Goal: Information Seeking & Learning: Learn about a topic

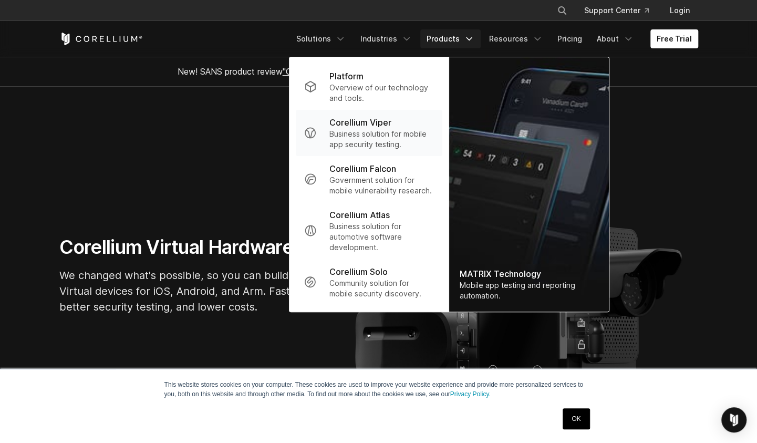
click at [391, 127] on p "Corellium Viper" at bounding box center [360, 122] width 62 height 13
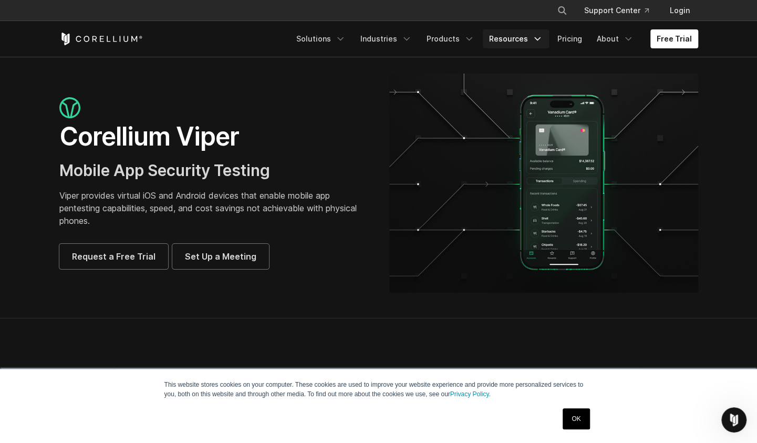
click at [524, 35] on link "Resources" at bounding box center [516, 38] width 66 height 19
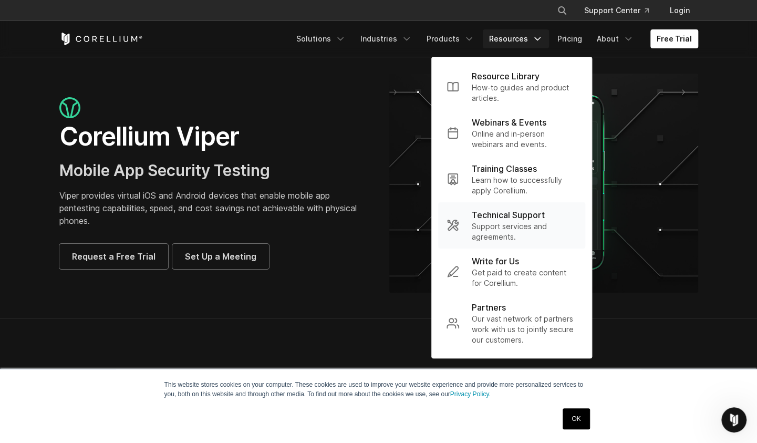
click at [520, 226] on p "Support services and agreements." at bounding box center [524, 231] width 105 height 21
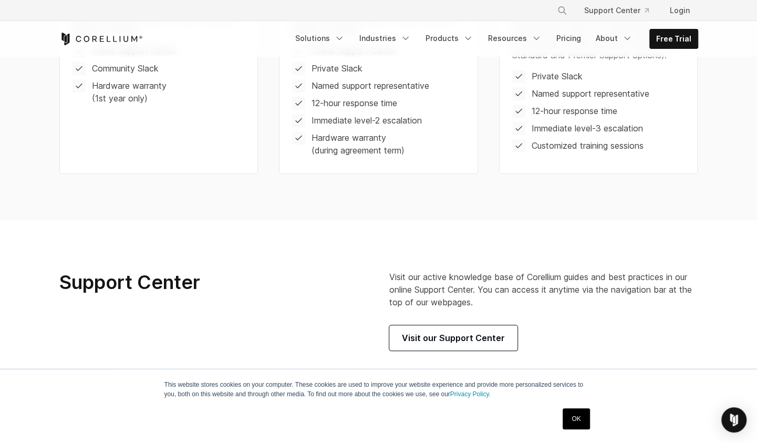
scroll to position [324, 0]
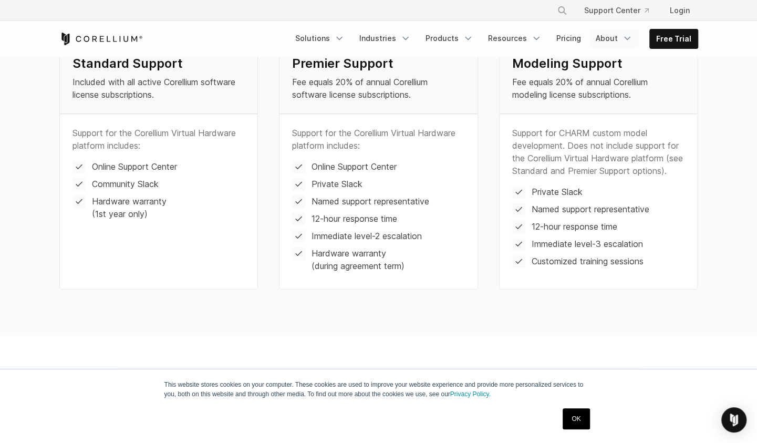
click at [620, 37] on link "About" at bounding box center [613, 38] width 49 height 19
